Goal: Information Seeking & Learning: Learn about a topic

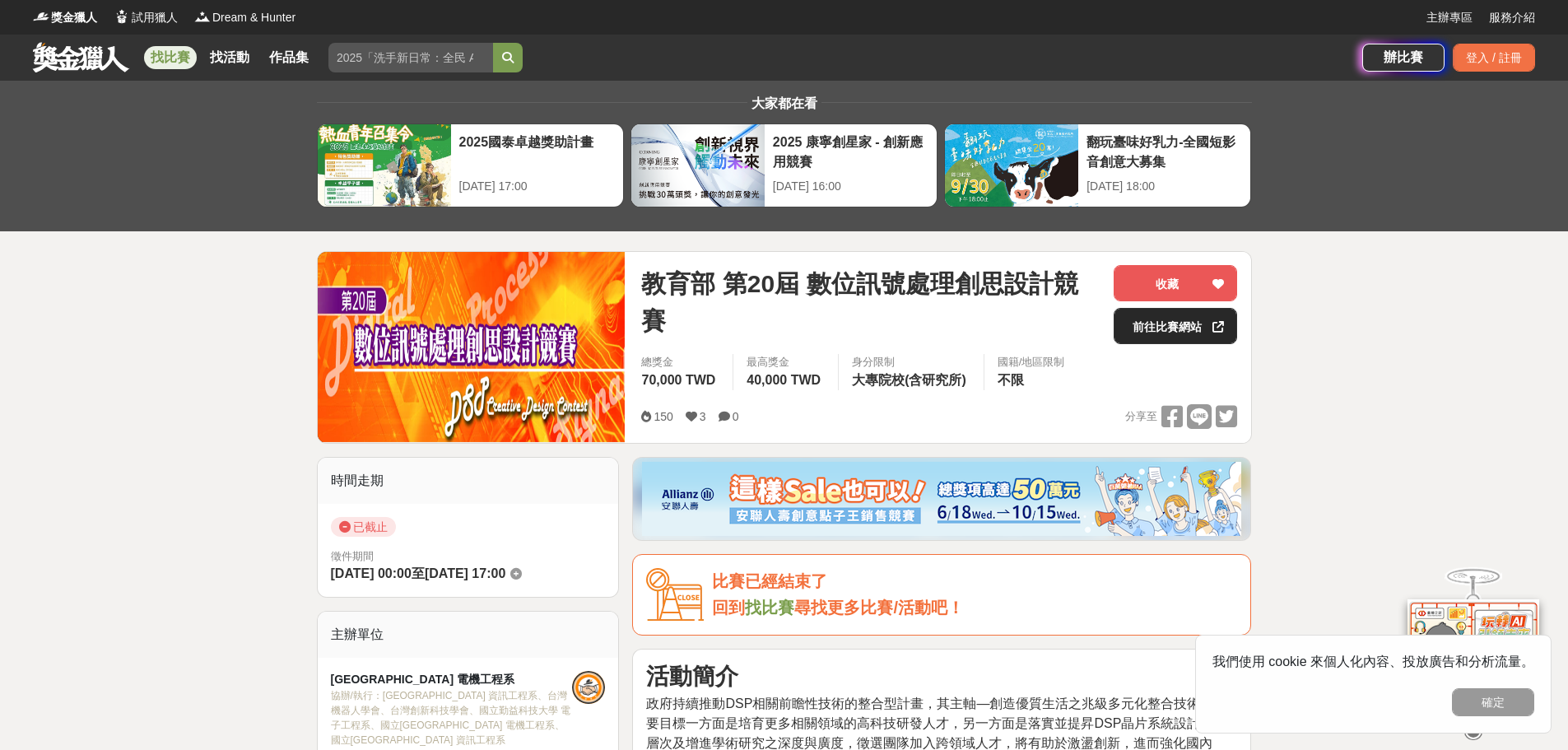
click at [1165, 333] on link "前往比賽網站" at bounding box center [1176, 326] width 124 height 36
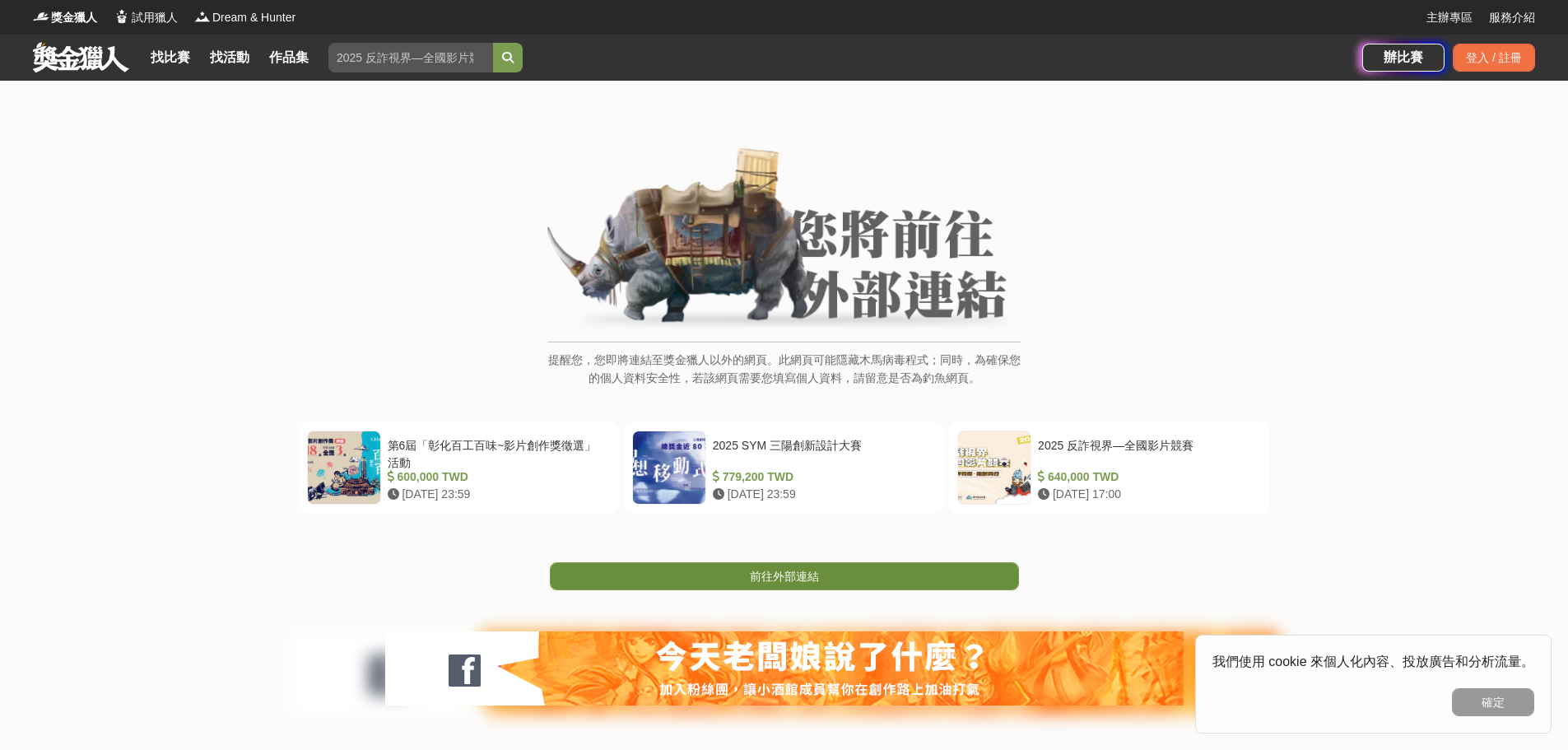
drag, startPoint x: 810, startPoint y: 579, endPoint x: 795, endPoint y: 584, distance: 15.8
click at [797, 583] on span "前往外部連結" at bounding box center [784, 576] width 70 height 13
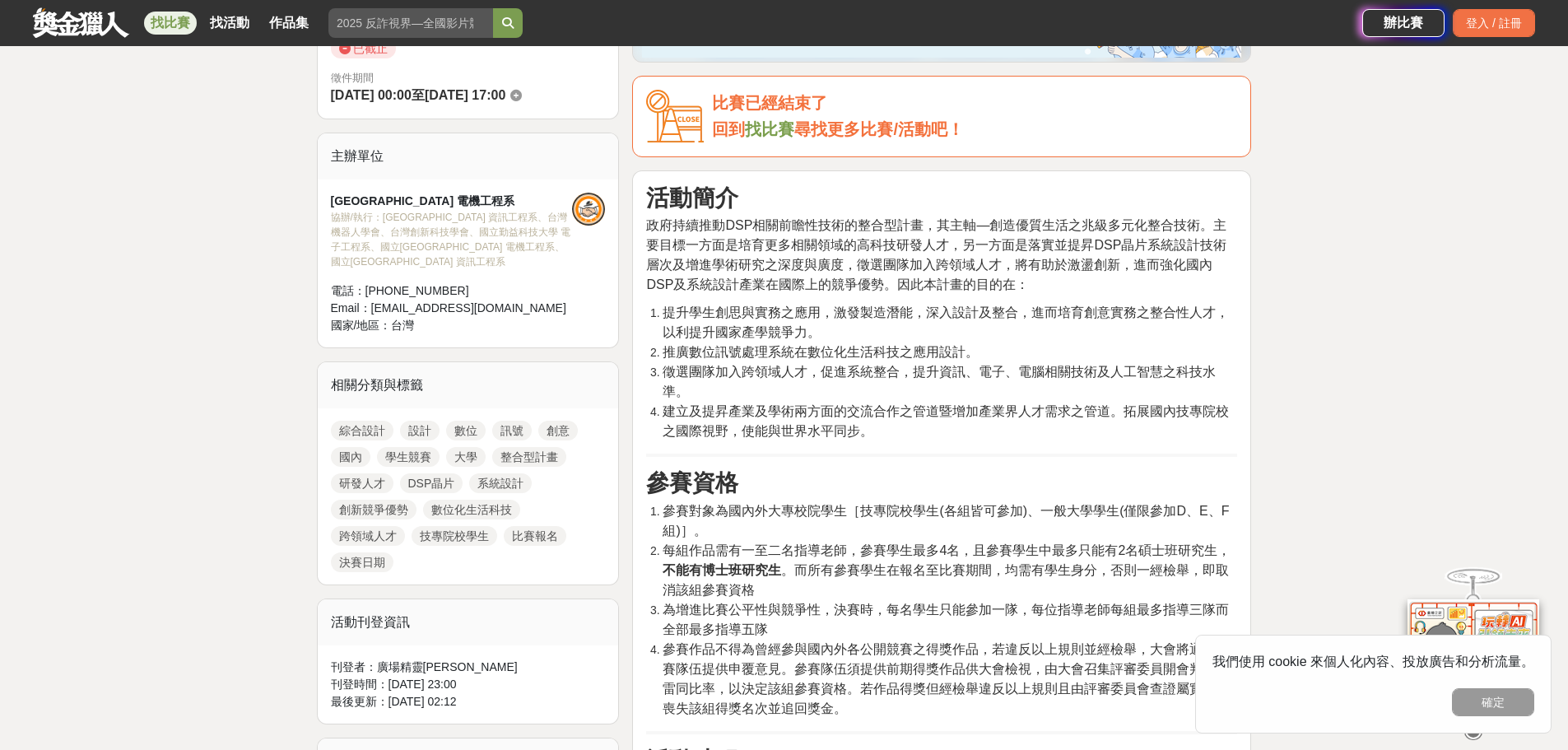
scroll to position [82, 0]
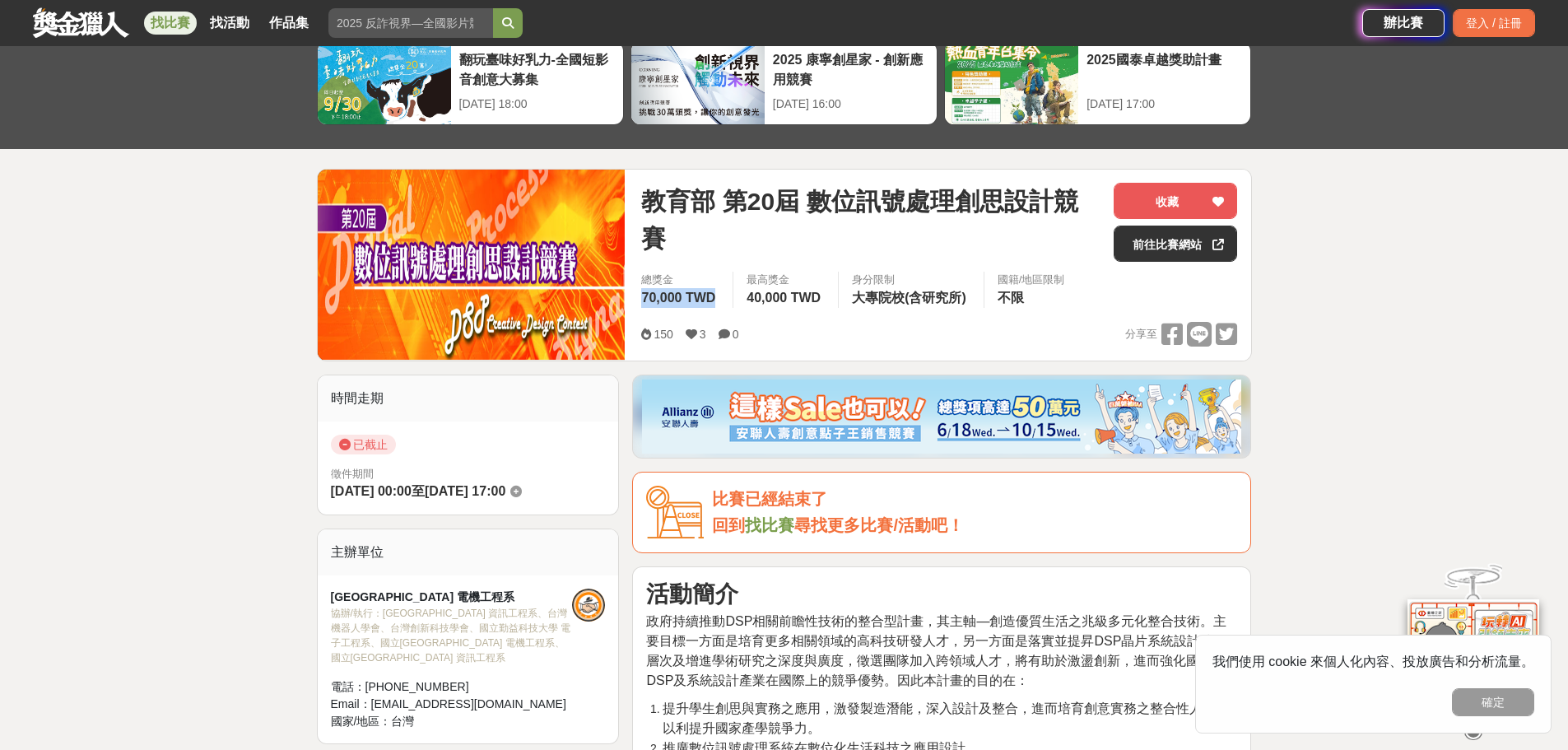
drag, startPoint x: 665, startPoint y: 297, endPoint x: 632, endPoint y: 297, distance: 33.0
click at [632, 297] on div "總獎金 70,000 TWD" at bounding box center [680, 290] width 105 height 36
click at [794, 302] on span "40,000 TWD" at bounding box center [783, 297] width 74 height 14
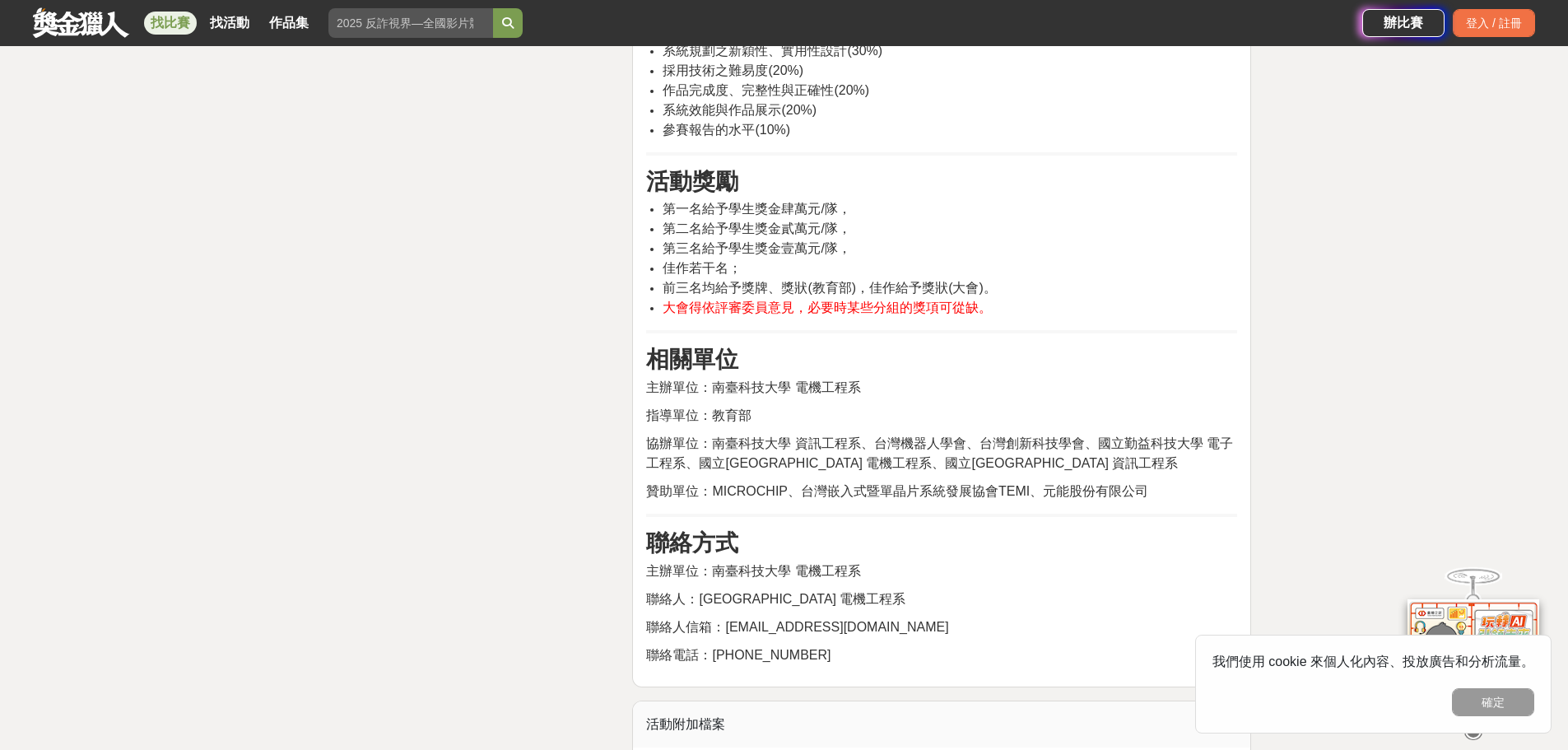
scroll to position [2552, 0]
drag, startPoint x: 1024, startPoint y: 314, endPoint x: 623, endPoint y: 210, distance: 414.3
click at [985, 284] on span "前三名均給予獎牌、獎狀(教育部)，佳作給予獎狀(大會)。" at bounding box center [830, 290] width 333 height 14
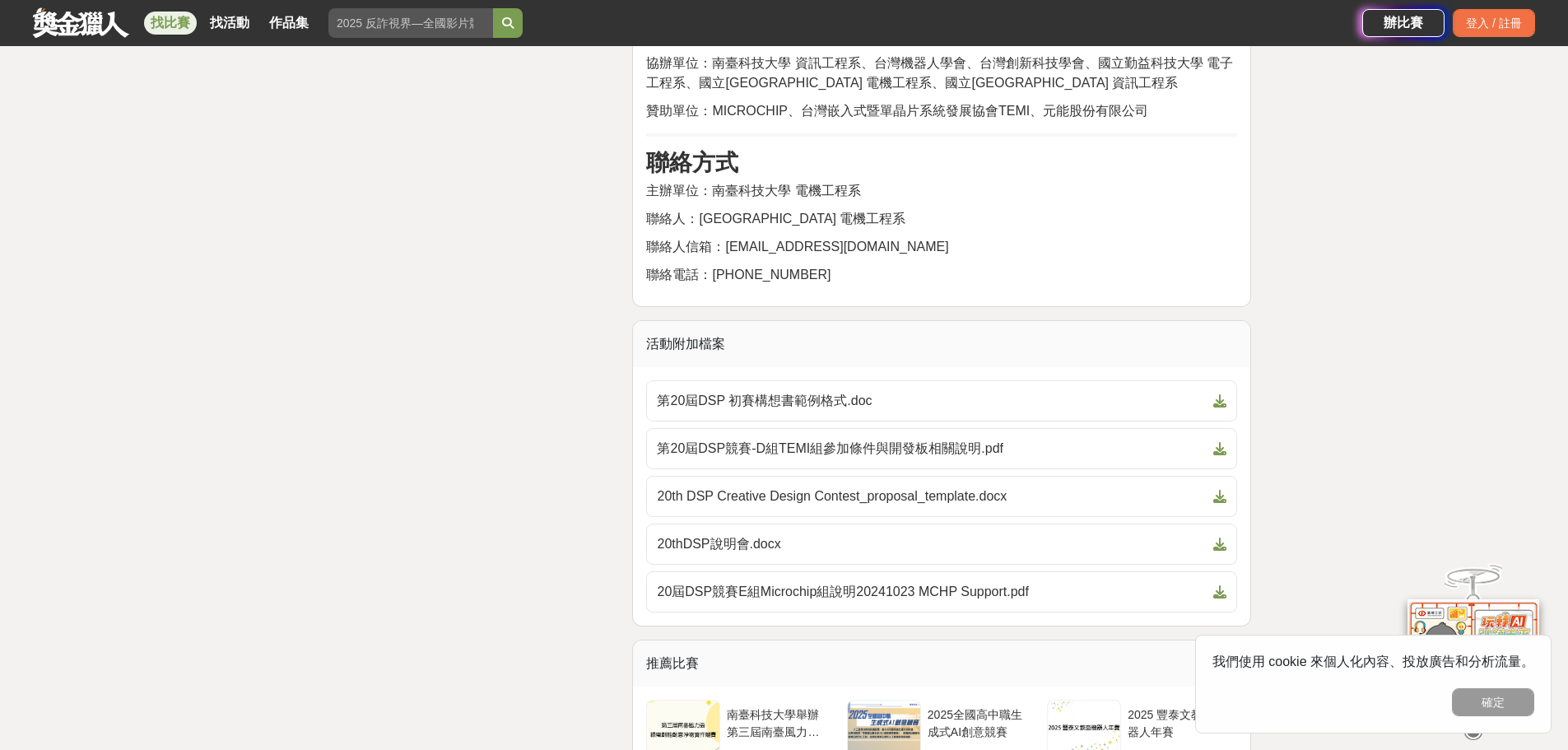
scroll to position [2965, 0]
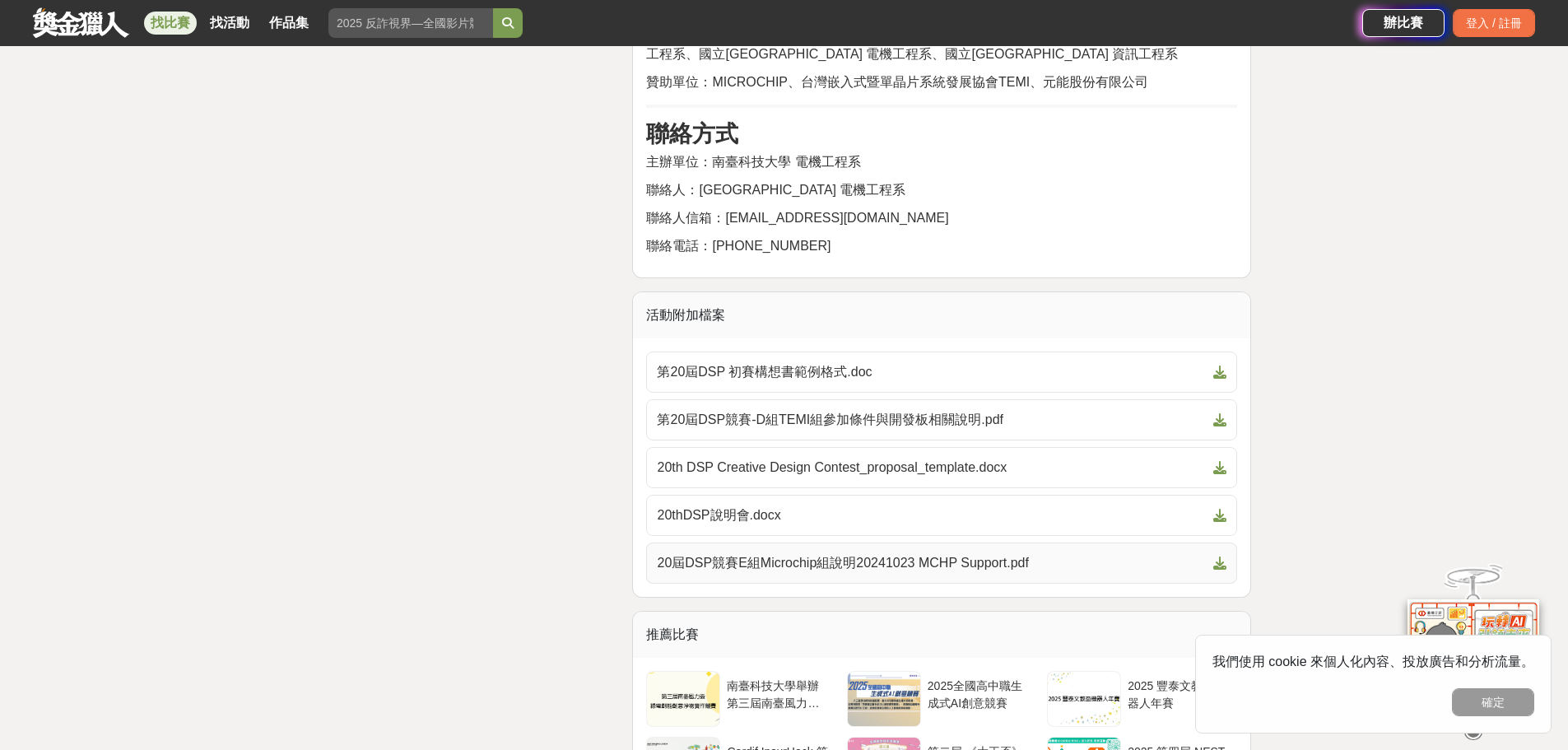
click at [922, 559] on span "20屆DSP競賽E組Microchip組說明20241023 MCHP Support.pdf" at bounding box center [932, 563] width 550 height 20
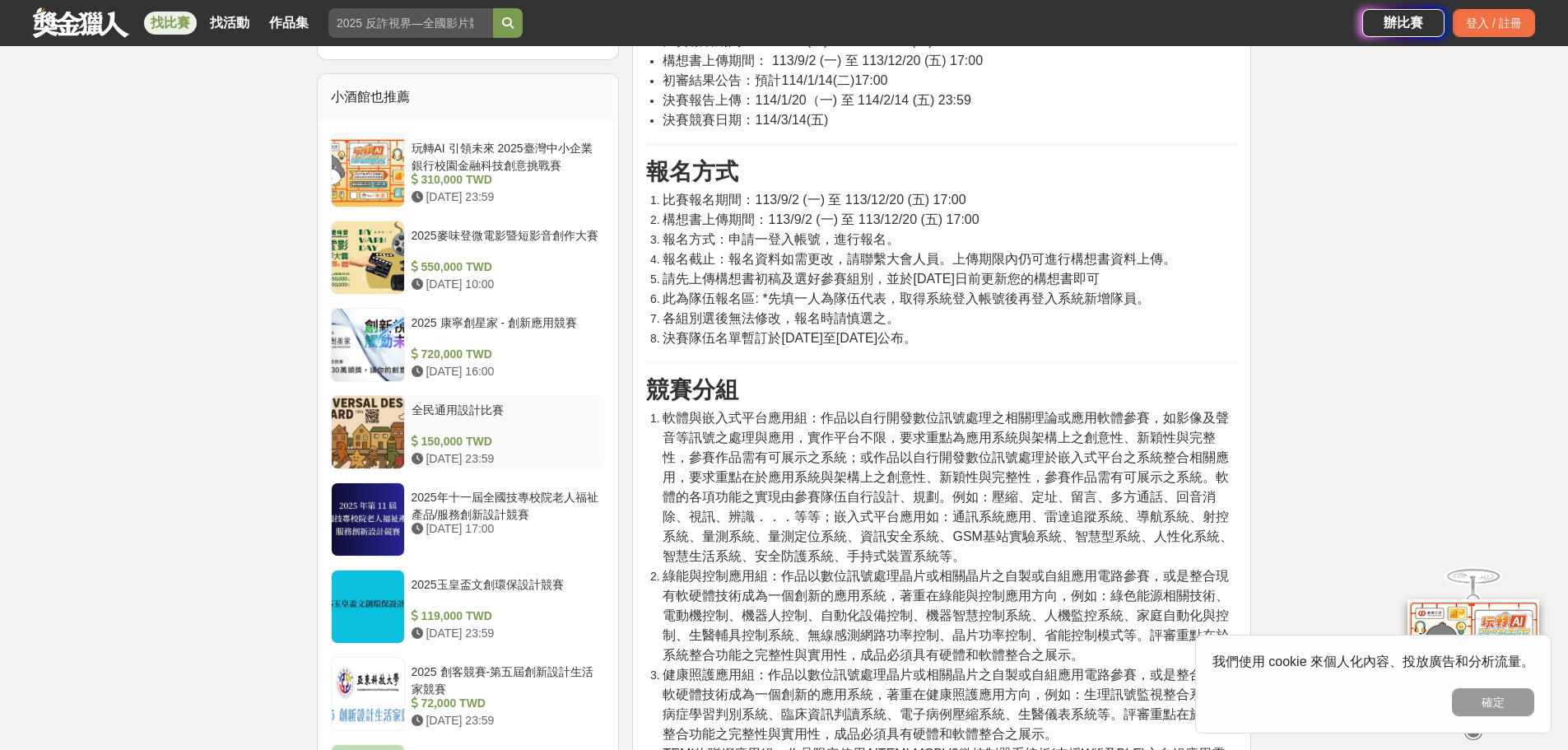
scroll to position [1318, 0]
